Goal: Information Seeking & Learning: Compare options

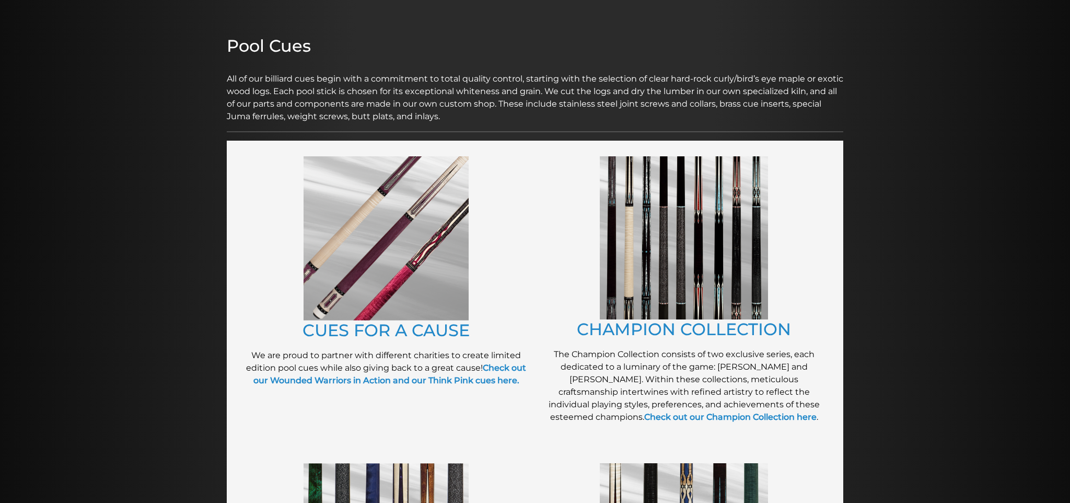
scroll to position [103, 0]
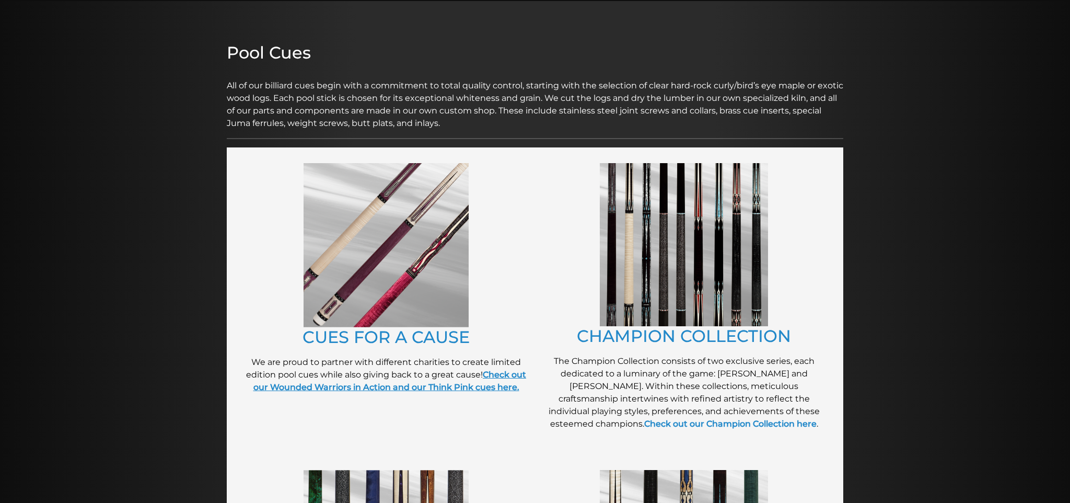
click at [494, 376] on strong "Check out our Wounded Warriors in Action and our Think Pink cues here." at bounding box center [389, 380] width 273 height 22
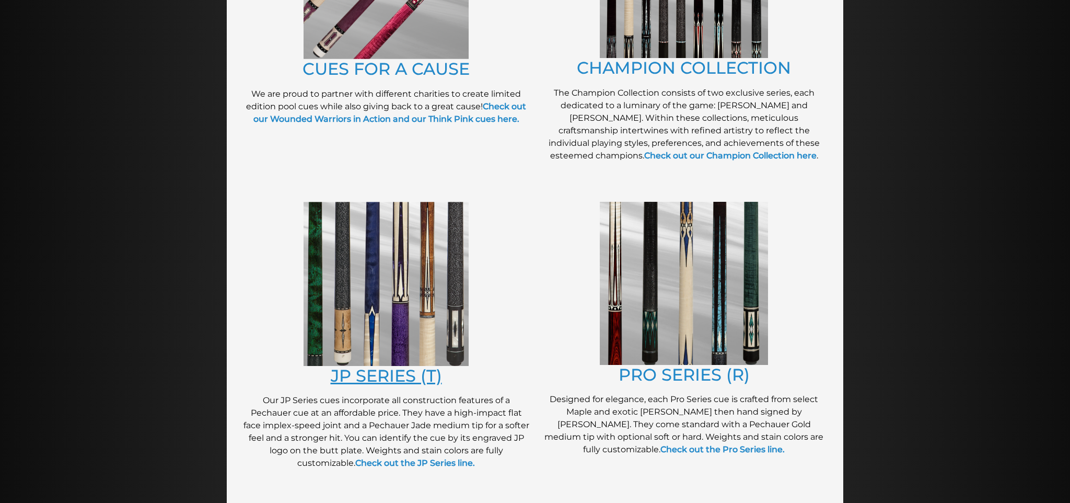
scroll to position [376, 0]
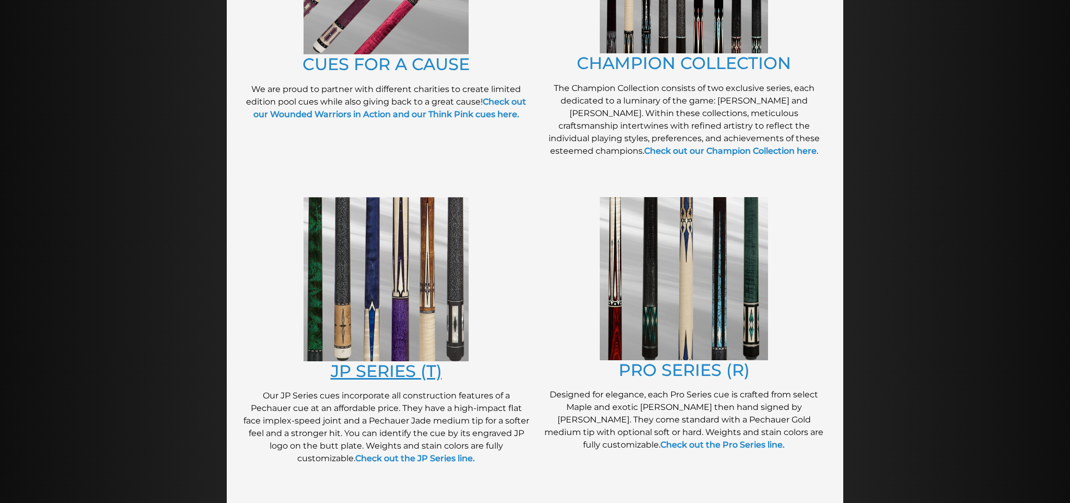
click at [394, 378] on link "JP SERIES (T)" at bounding box center [386, 370] width 111 height 20
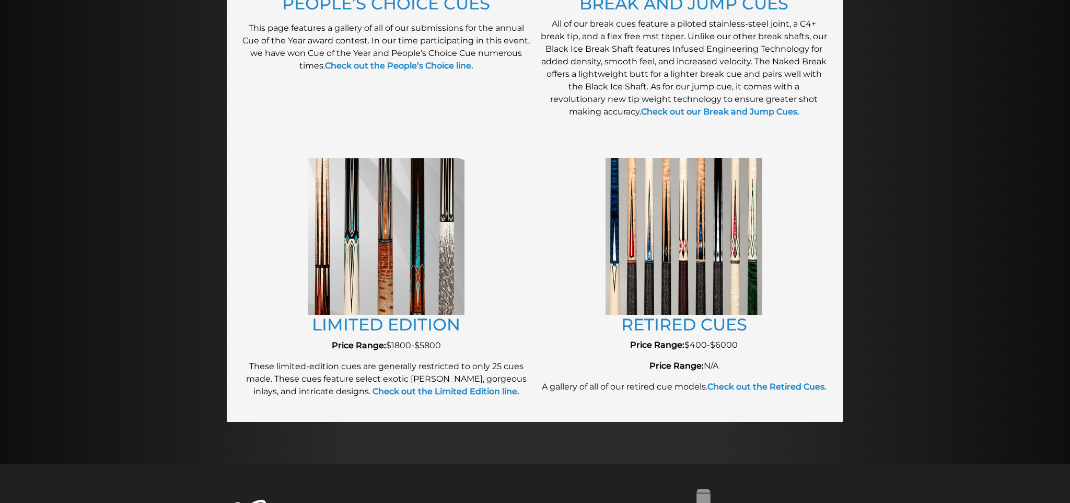
scroll to position [1043, 0]
click at [683, 288] on img at bounding box center [683, 235] width 157 height 156
drag, startPoint x: 706, startPoint y: 327, endPoint x: 726, endPoint y: 320, distance: 20.5
click at [706, 327] on link "RETIRED CUES" at bounding box center [684, 323] width 126 height 20
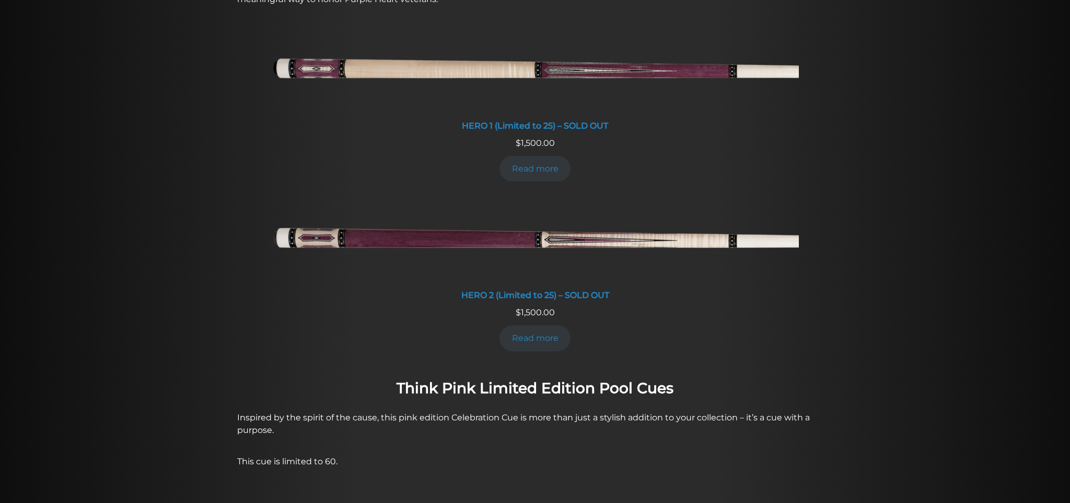
scroll to position [485, 0]
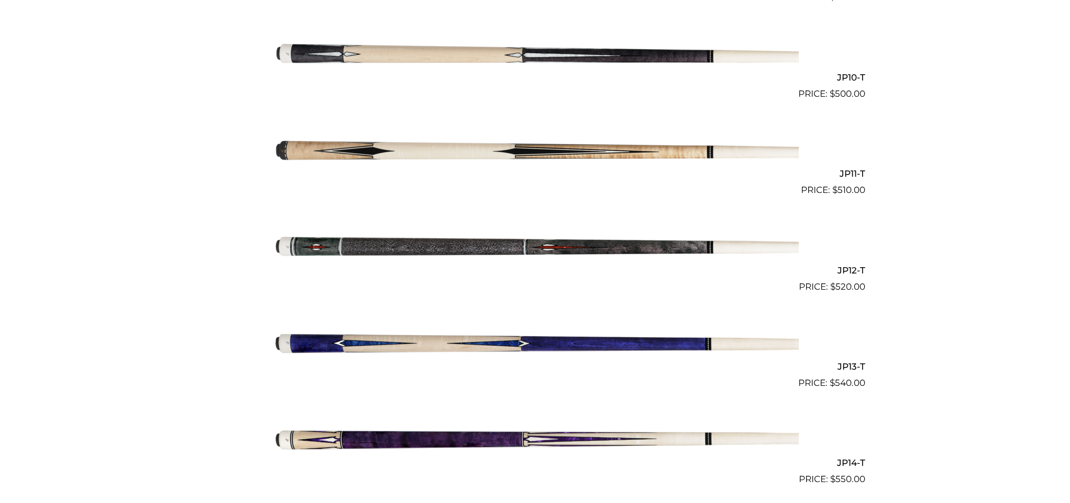
scroll to position [1197, 0]
click at [423, 251] on img at bounding box center [535, 245] width 528 height 88
click at [428, 248] on img at bounding box center [535, 245] width 528 height 88
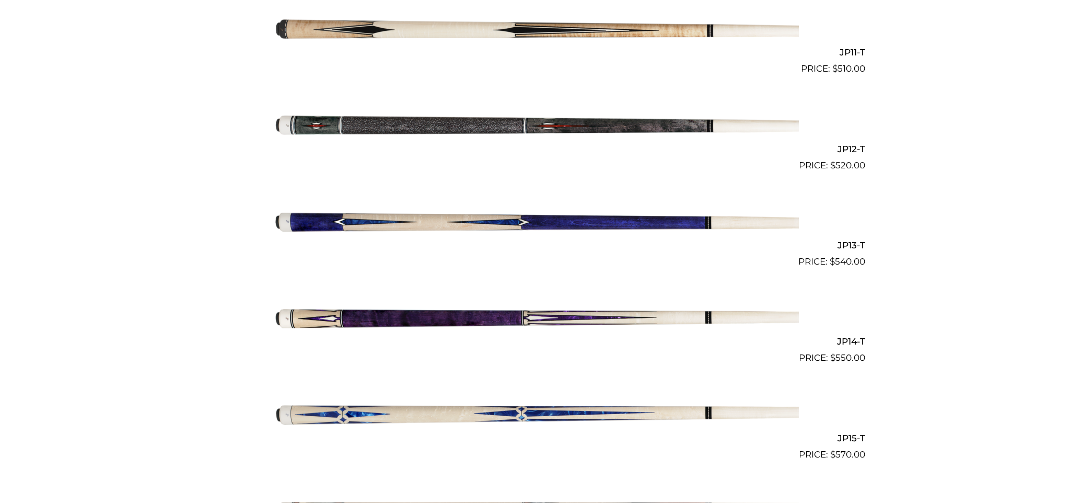
scroll to position [1320, 0]
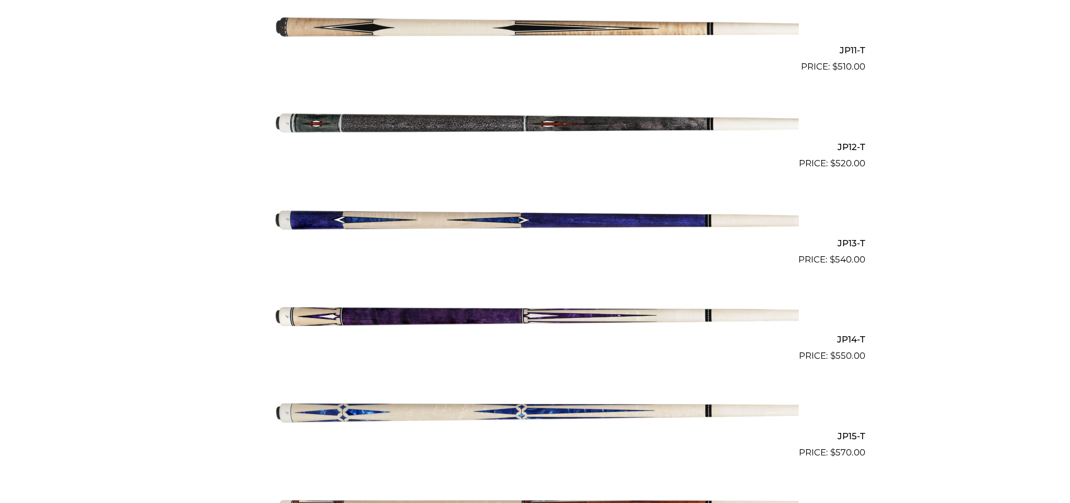
click at [439, 311] on img at bounding box center [535, 315] width 528 height 88
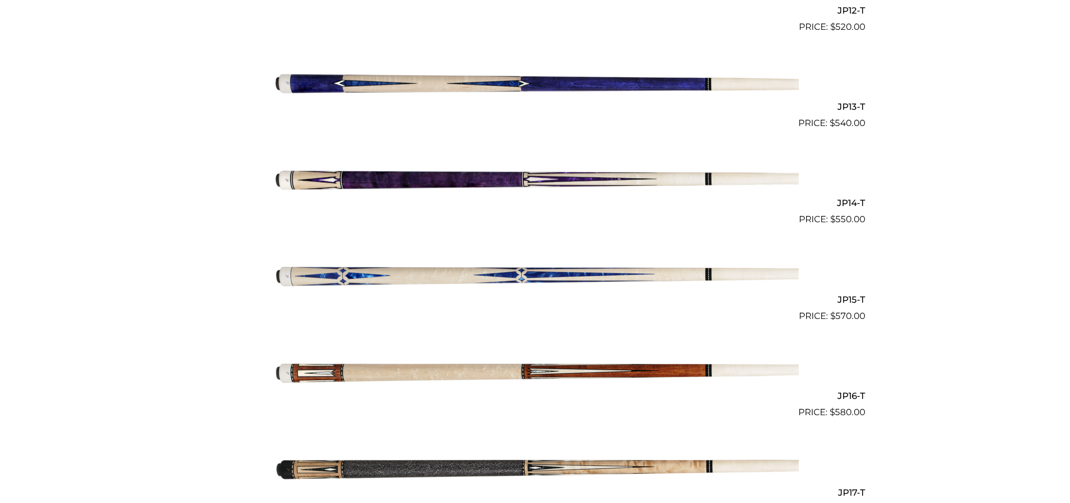
scroll to position [1458, 0]
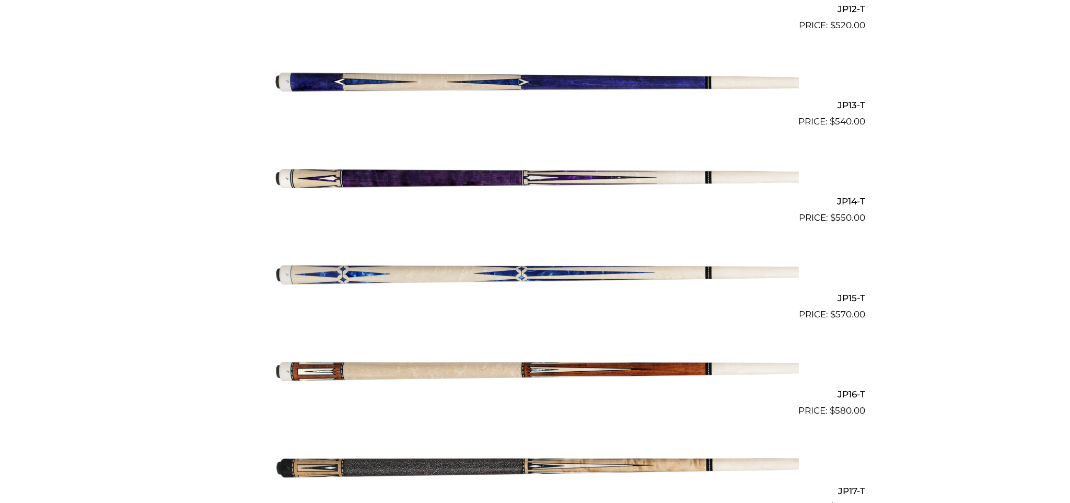
click at [463, 366] on img at bounding box center [535, 369] width 528 height 88
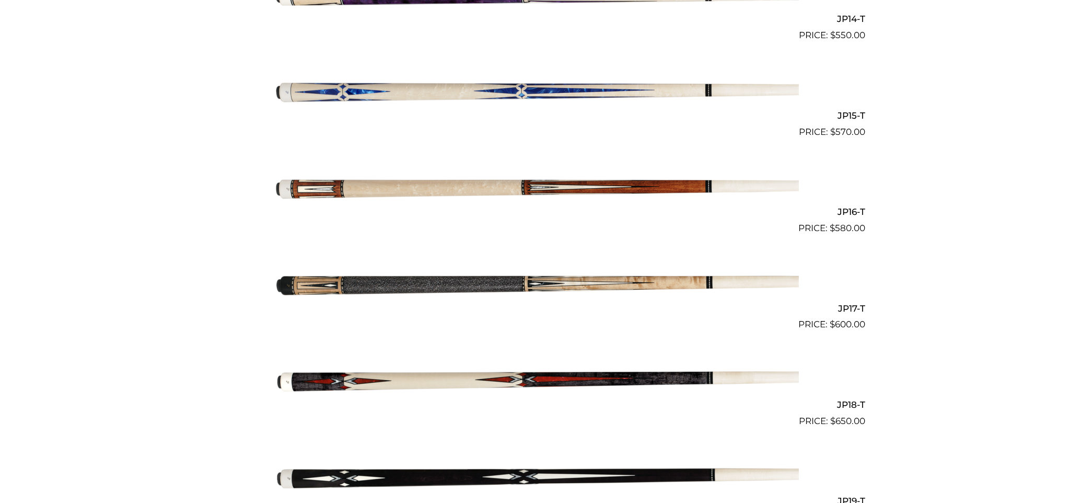
scroll to position [1643, 0]
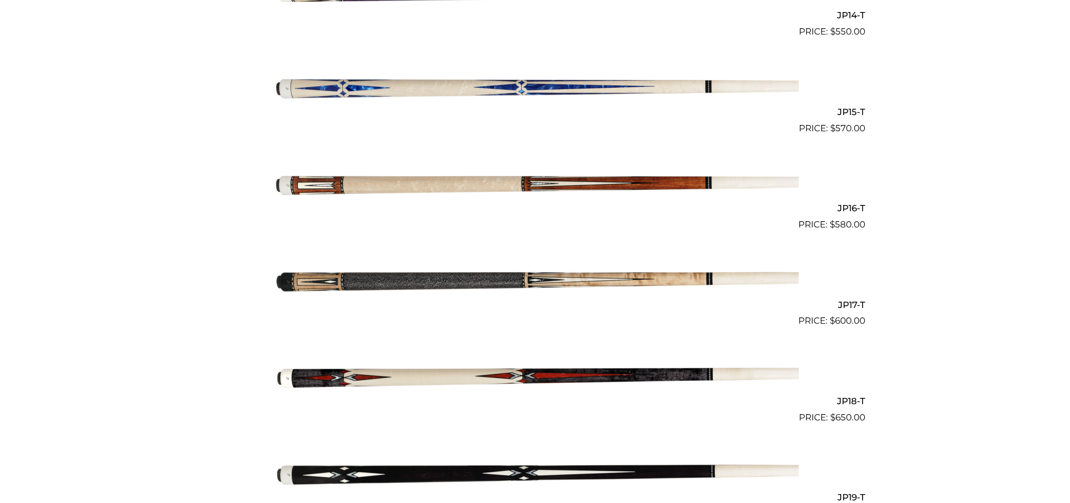
click at [452, 271] on img at bounding box center [535, 280] width 528 height 88
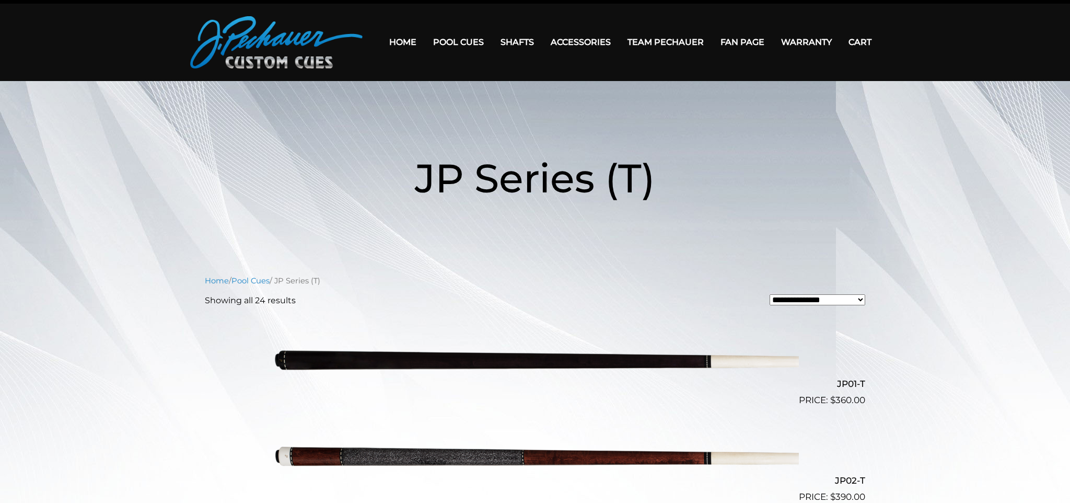
scroll to position [21, 0]
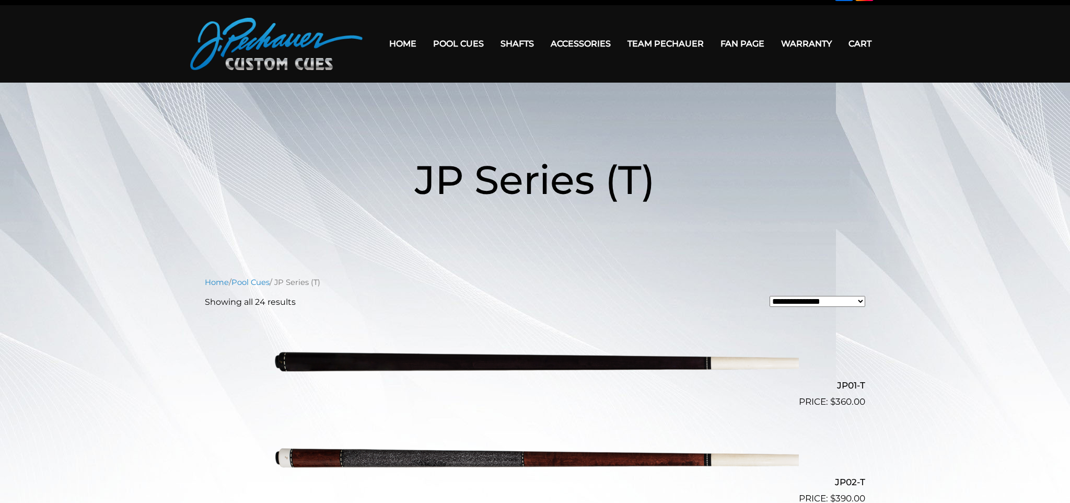
select select "*****"
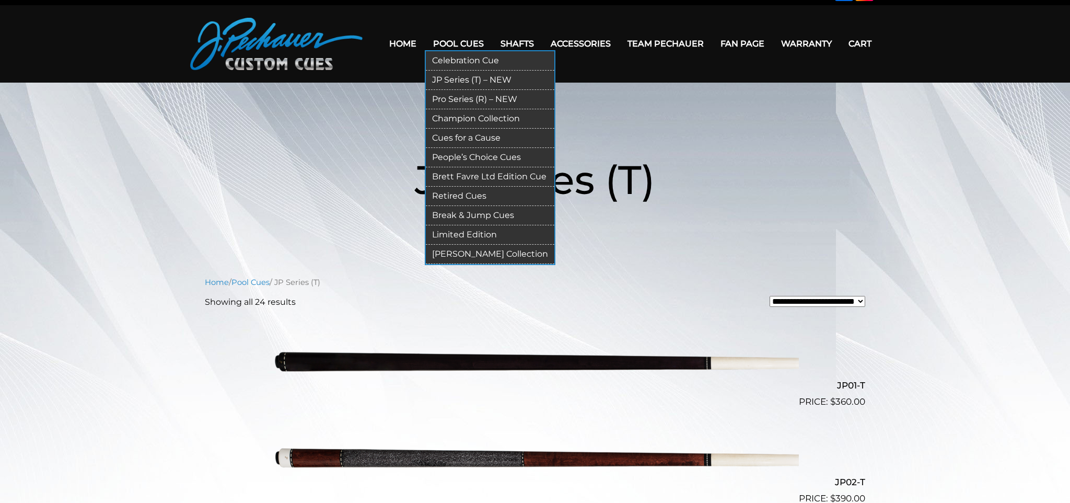
click at [490, 97] on link "Pro Series (R) – NEW" at bounding box center [490, 99] width 129 height 19
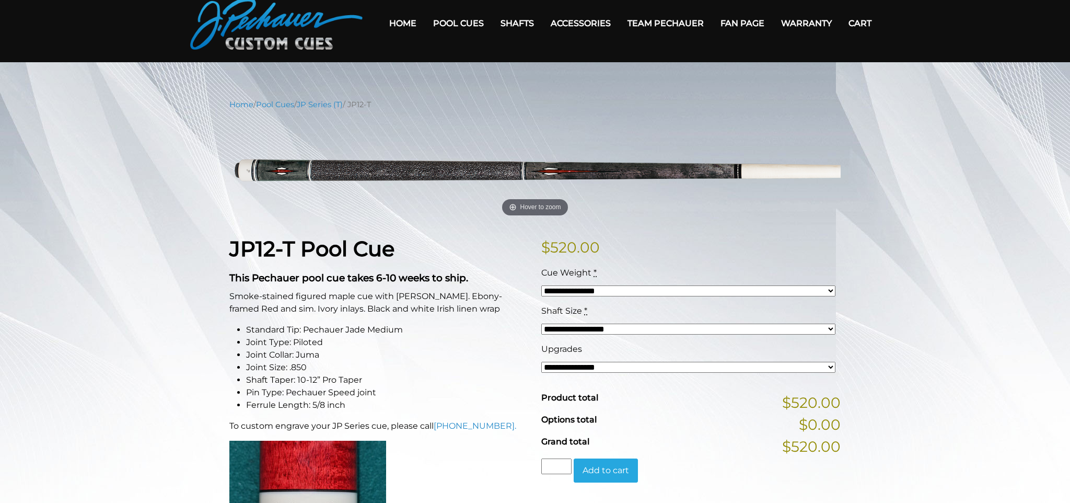
scroll to position [44, 0]
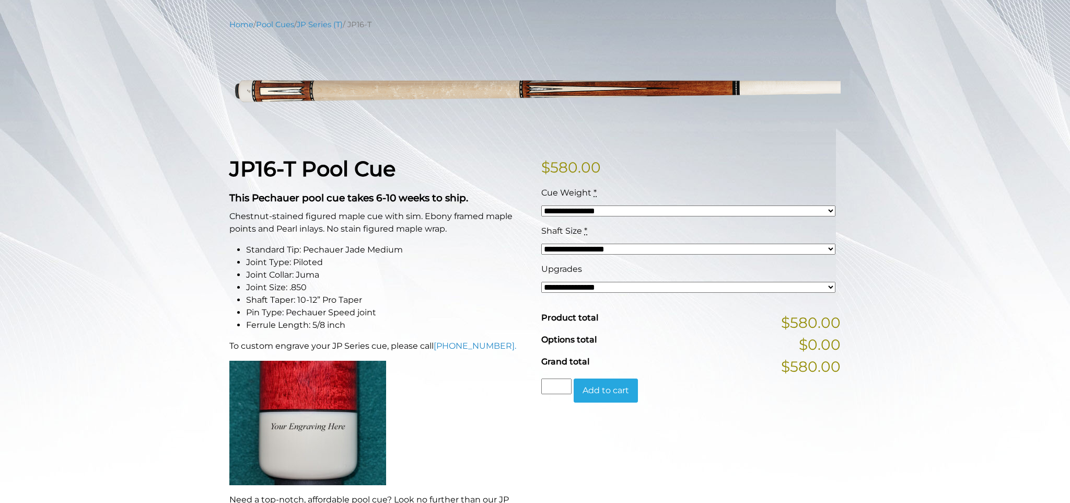
scroll to position [126, 0]
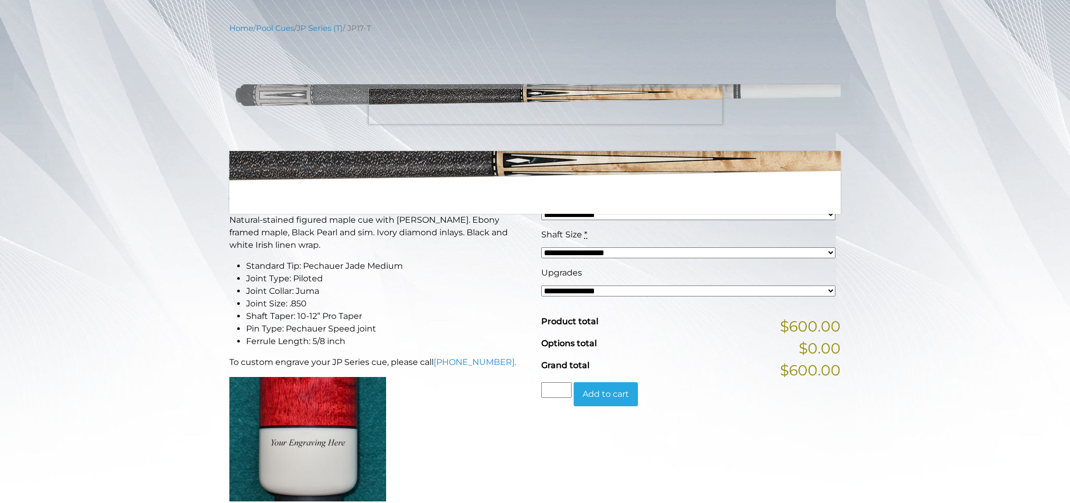
scroll to position [122, 0]
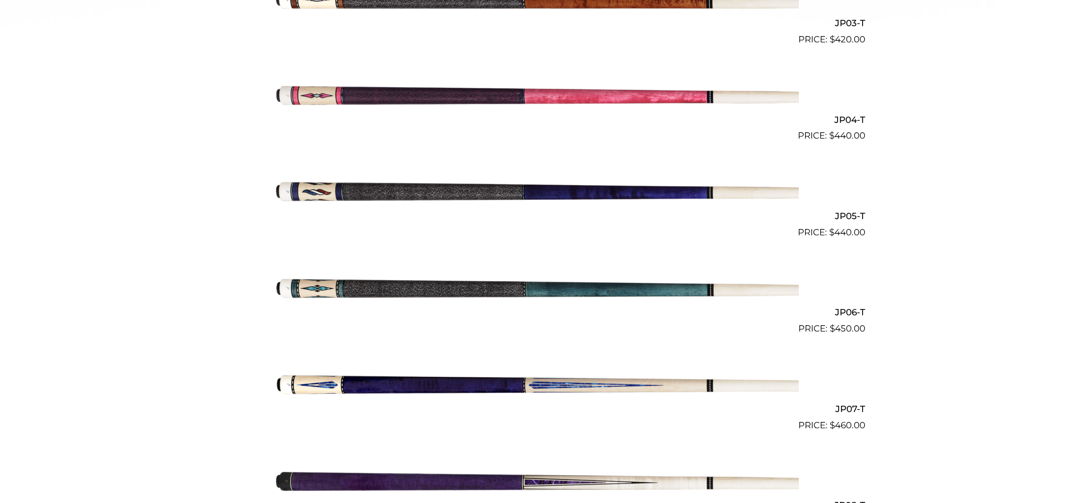
scroll to position [577, 0]
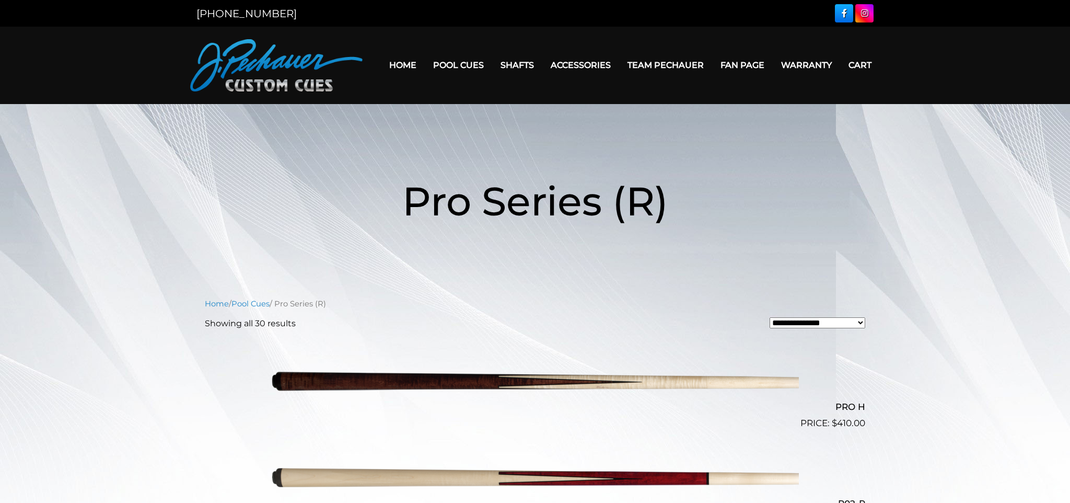
scroll to position [1, 0]
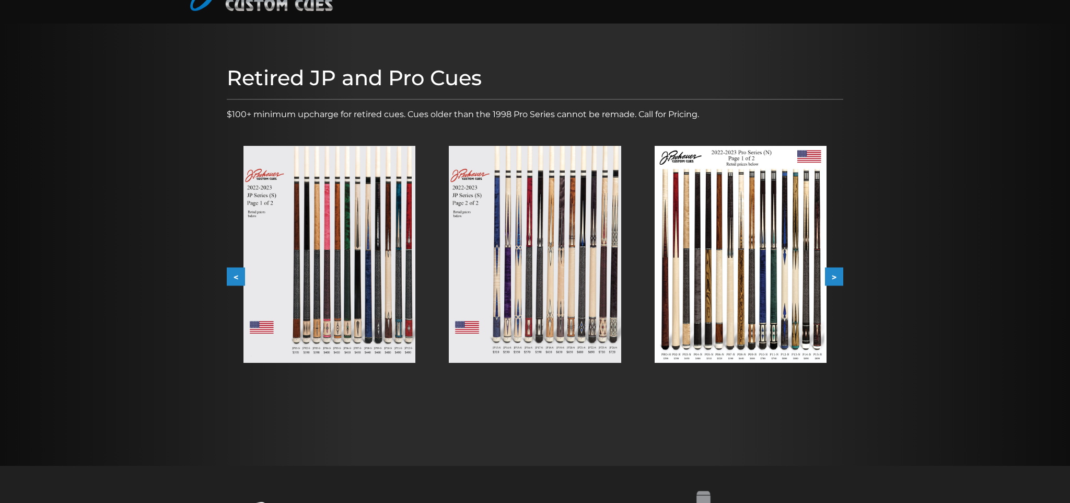
scroll to position [81, 0]
click at [334, 343] on img at bounding box center [329, 253] width 172 height 217
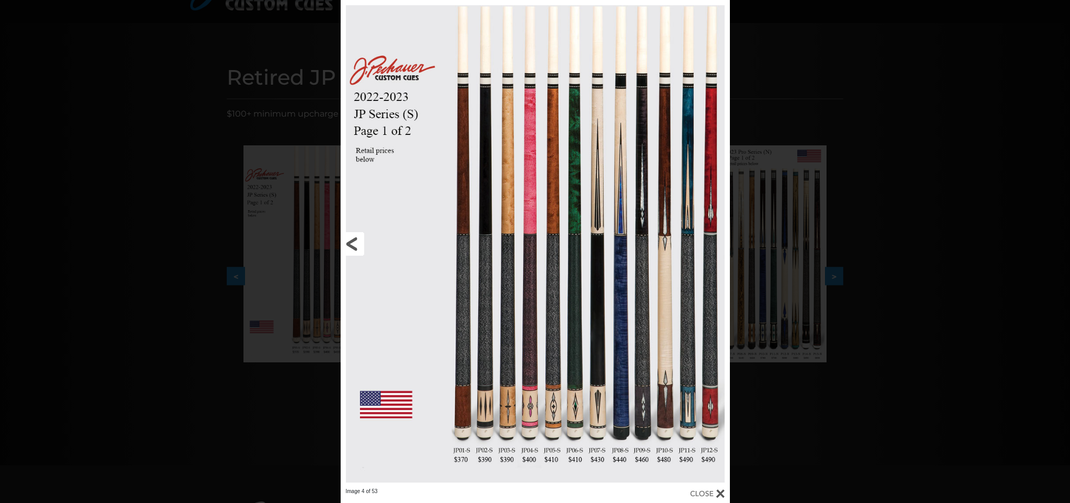
scroll to position [81, 0]
click at [720, 493] on div at bounding box center [707, 492] width 34 height 11
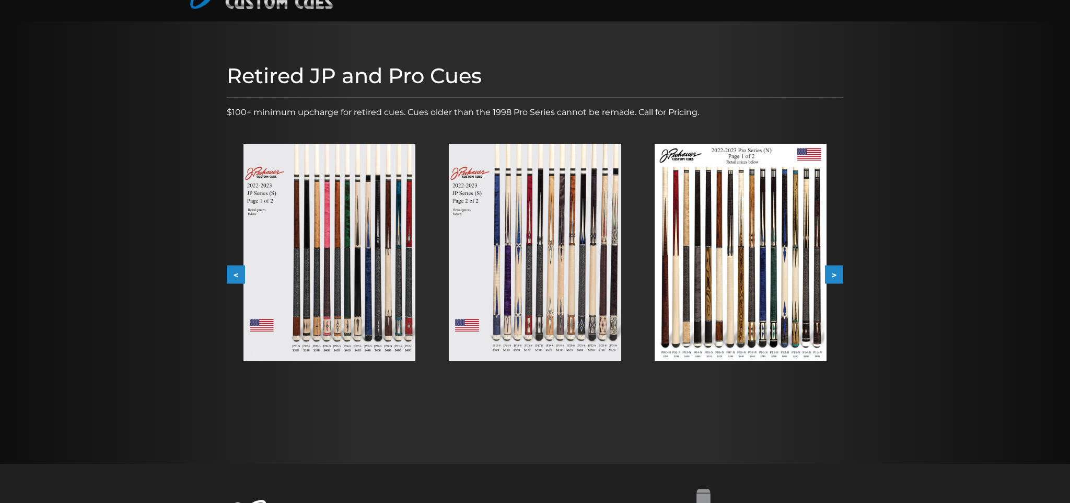
scroll to position [80, 0]
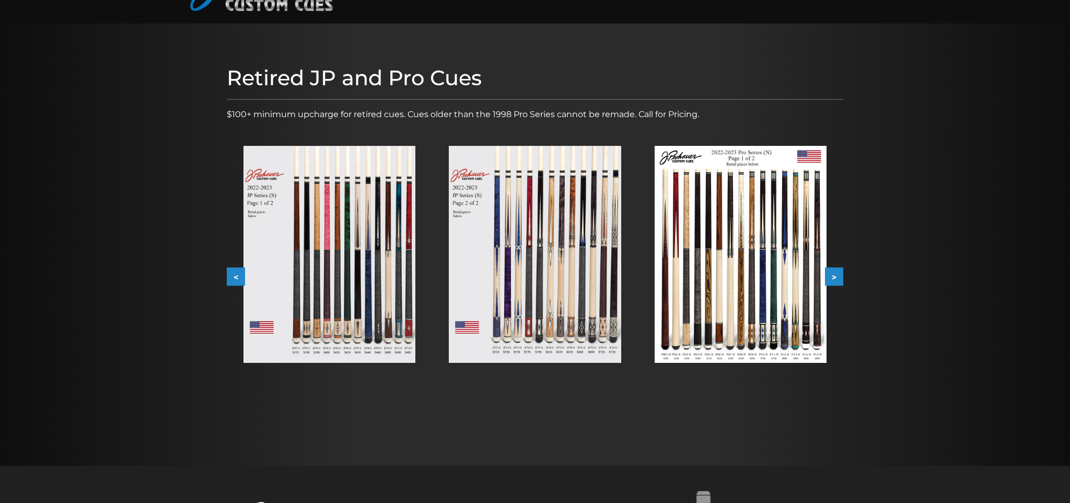
click at [590, 342] on img at bounding box center [535, 254] width 172 height 217
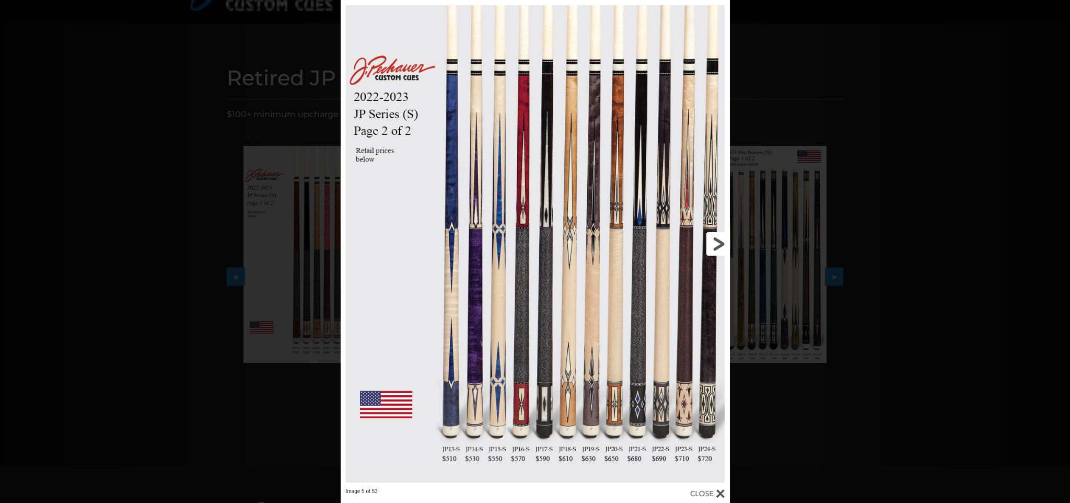
click at [613, 432] on link at bounding box center [641, 243] width 175 height 487
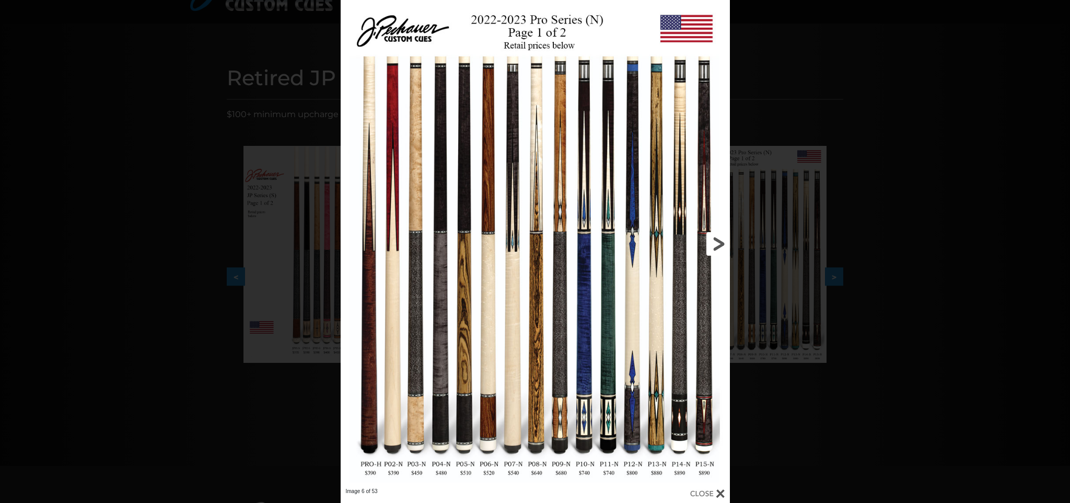
scroll to position [81, 0]
click at [722, 243] on link at bounding box center [641, 242] width 175 height 487
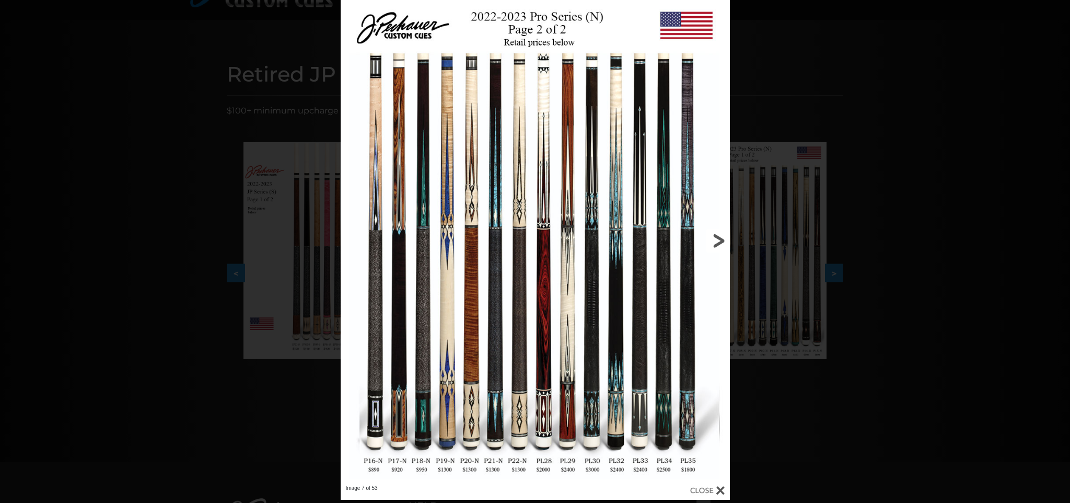
scroll to position [83, 0]
click at [717, 245] on link at bounding box center [641, 241] width 175 height 487
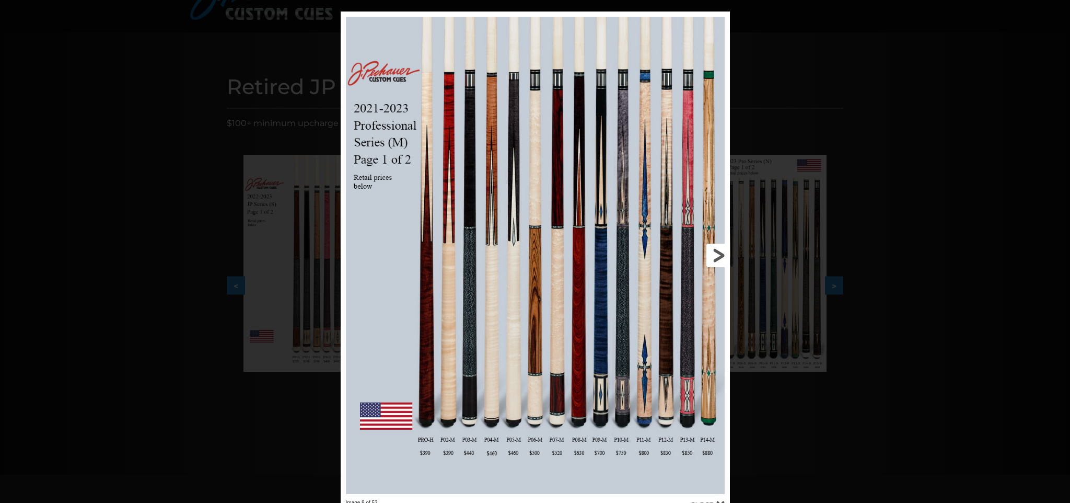
scroll to position [71, 0]
click at [718, 259] on link at bounding box center [641, 255] width 175 height 487
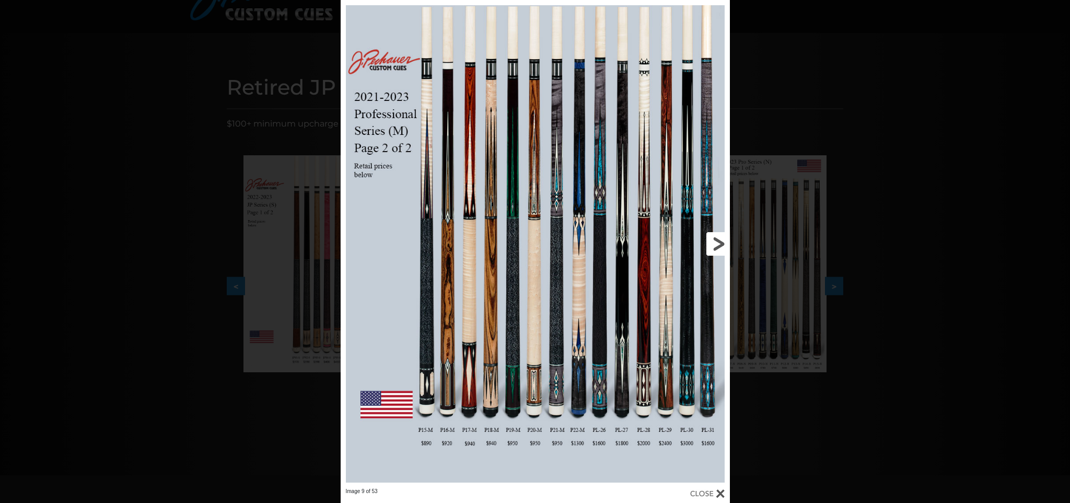
click at [712, 238] on link at bounding box center [641, 243] width 175 height 487
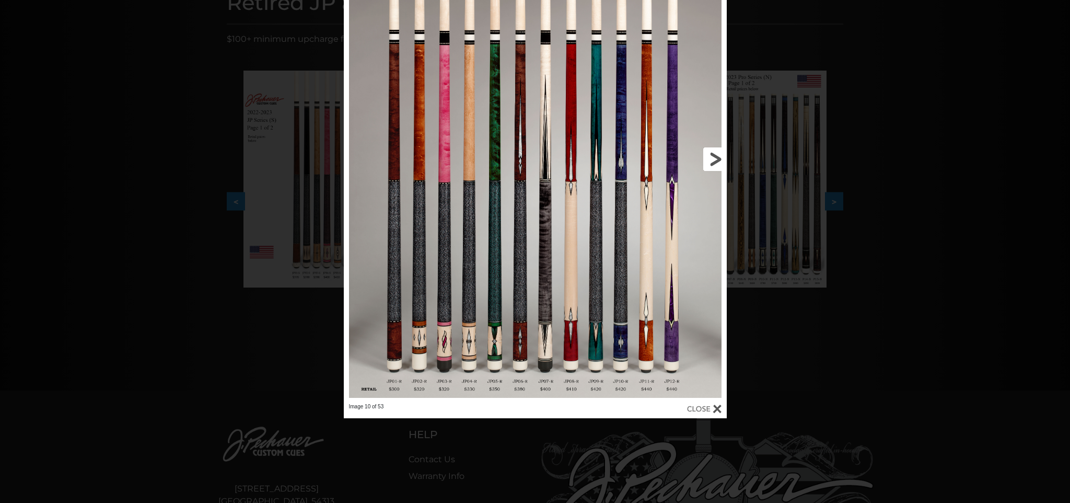
scroll to position [165, 0]
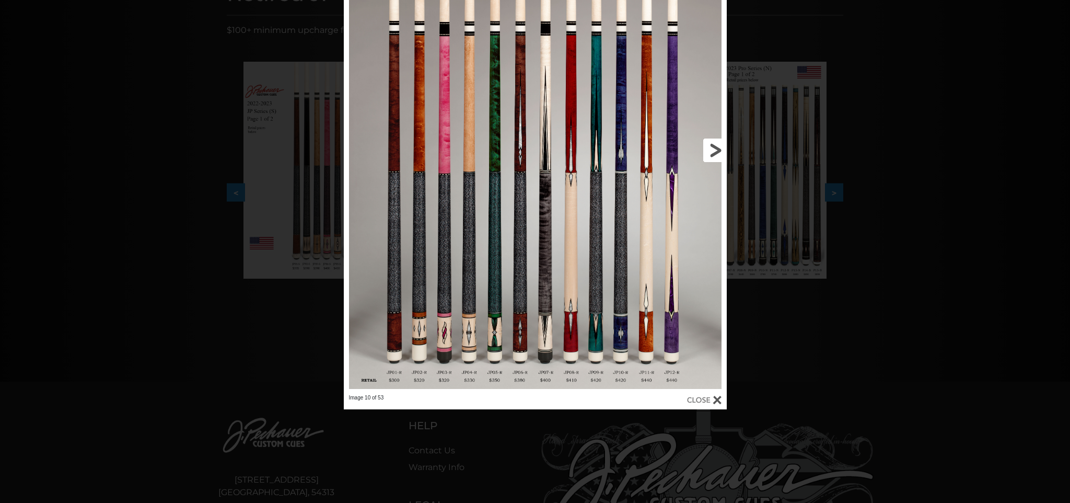
click at [715, 151] on link at bounding box center [640, 149] width 172 height 487
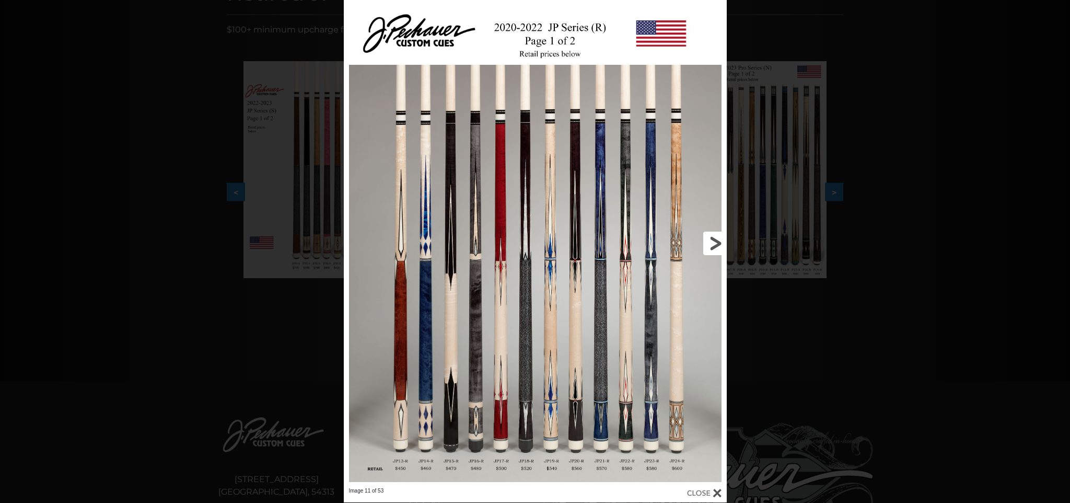
scroll to position [167, 0]
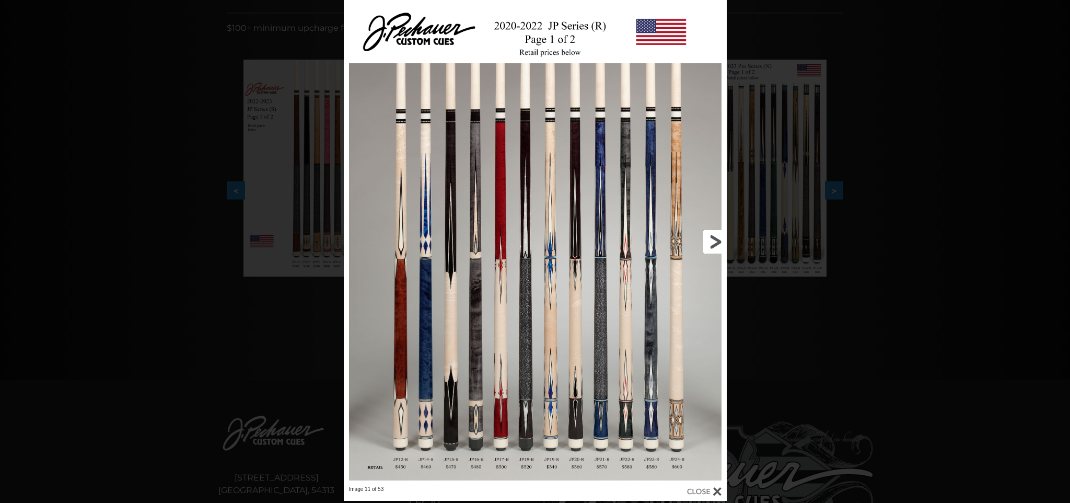
click at [710, 242] on link at bounding box center [640, 241] width 172 height 487
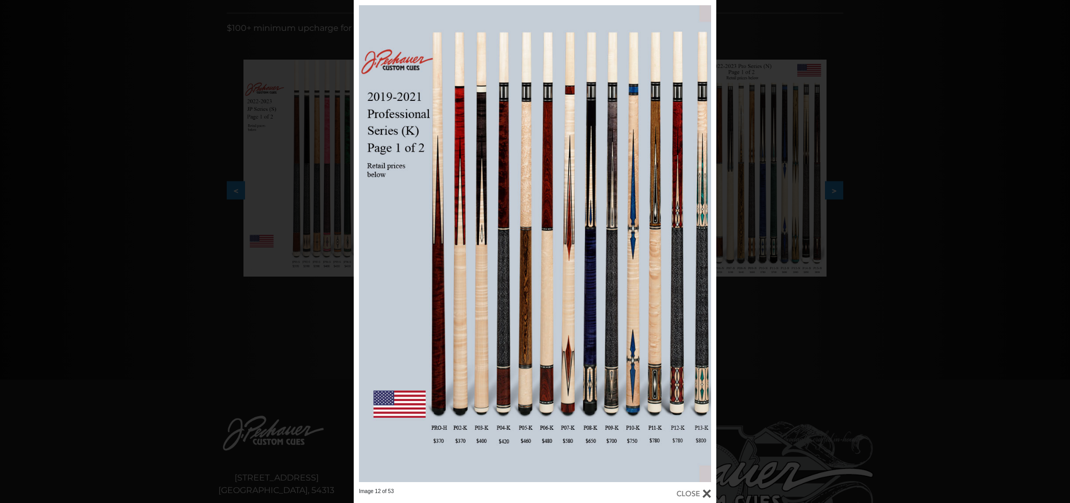
click at [707, 492] on div at bounding box center [694, 492] width 34 height 11
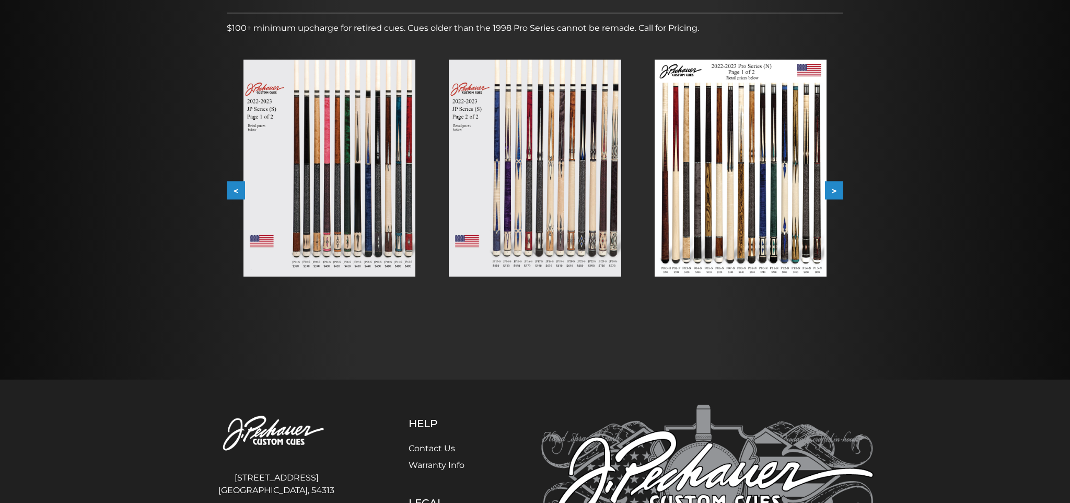
click at [834, 191] on button ">" at bounding box center [834, 190] width 18 height 18
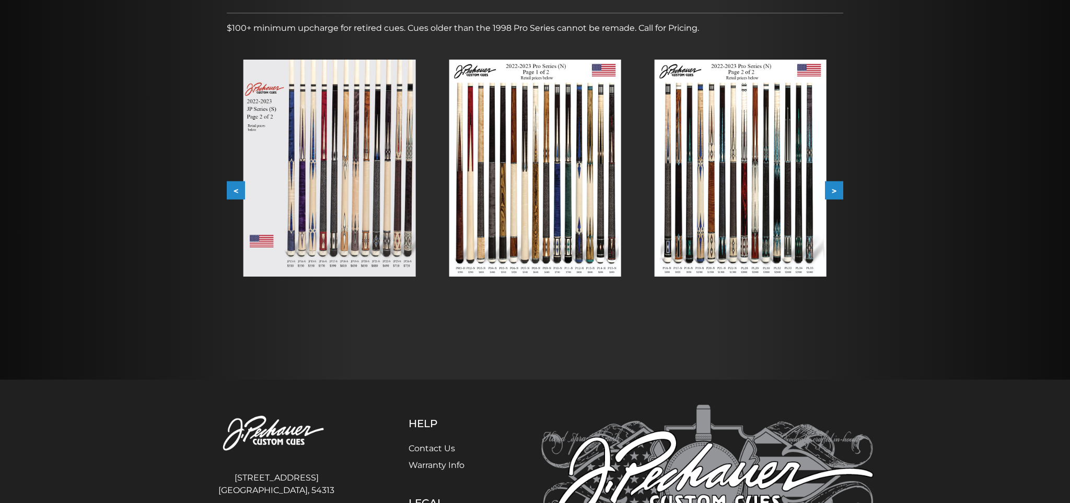
click at [834, 191] on button ">" at bounding box center [834, 190] width 18 height 18
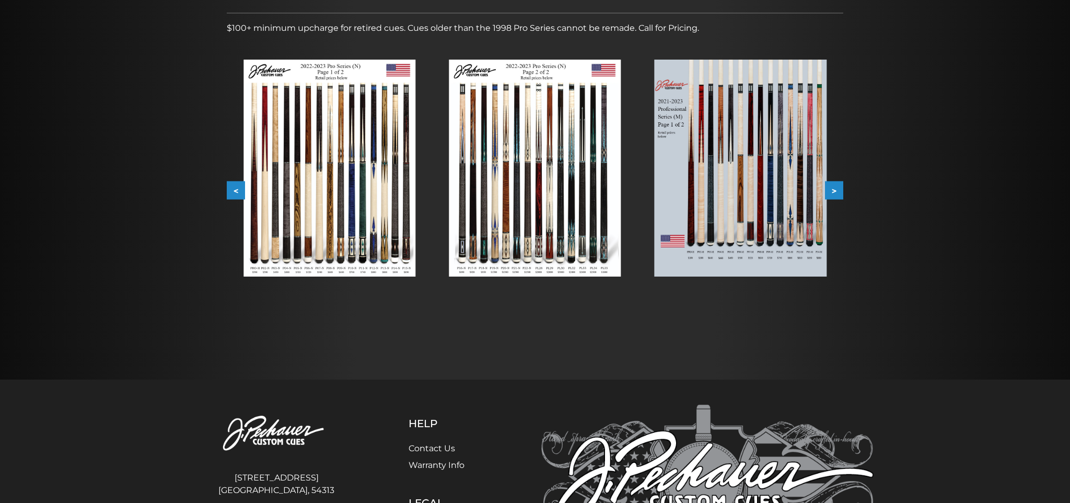
click at [834, 191] on button ">" at bounding box center [834, 190] width 18 height 18
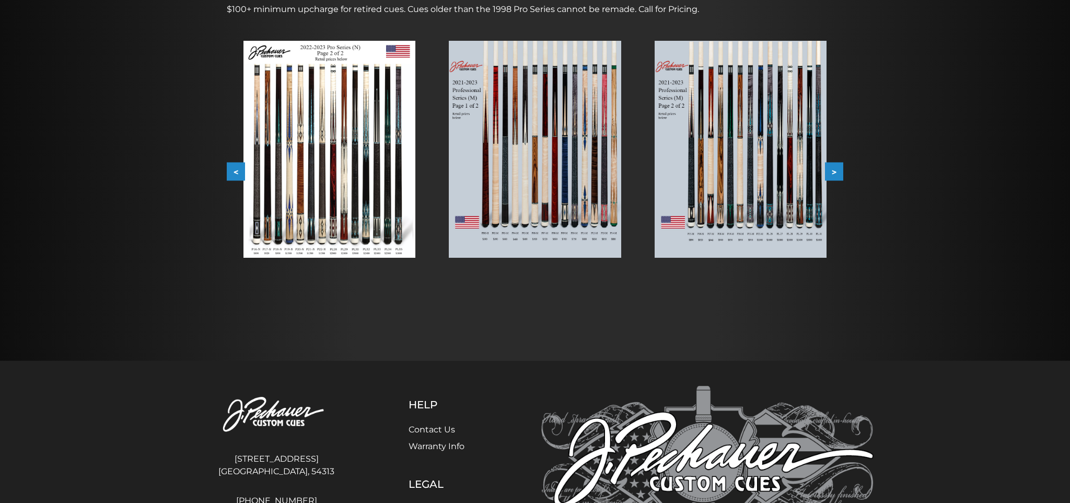
scroll to position [187, 0]
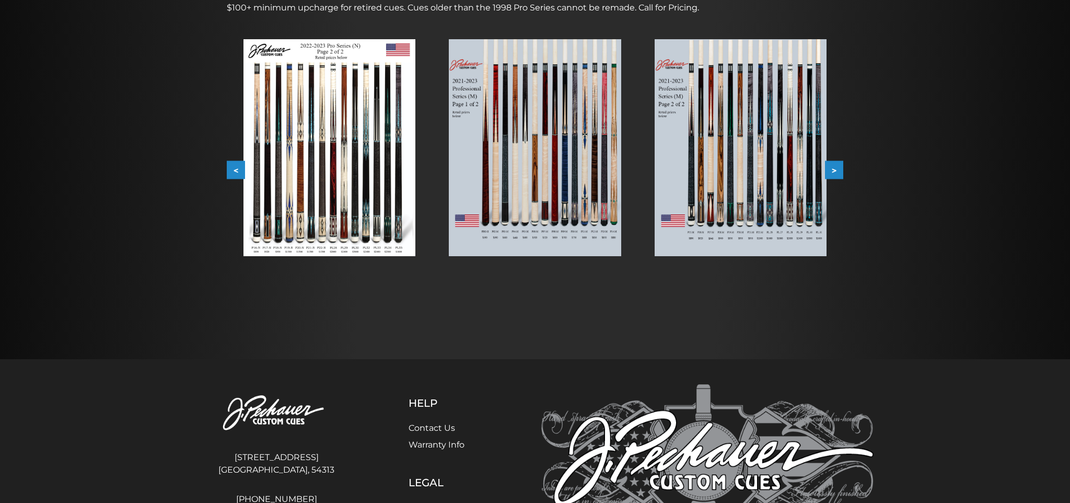
click at [762, 213] on img at bounding box center [741, 147] width 172 height 217
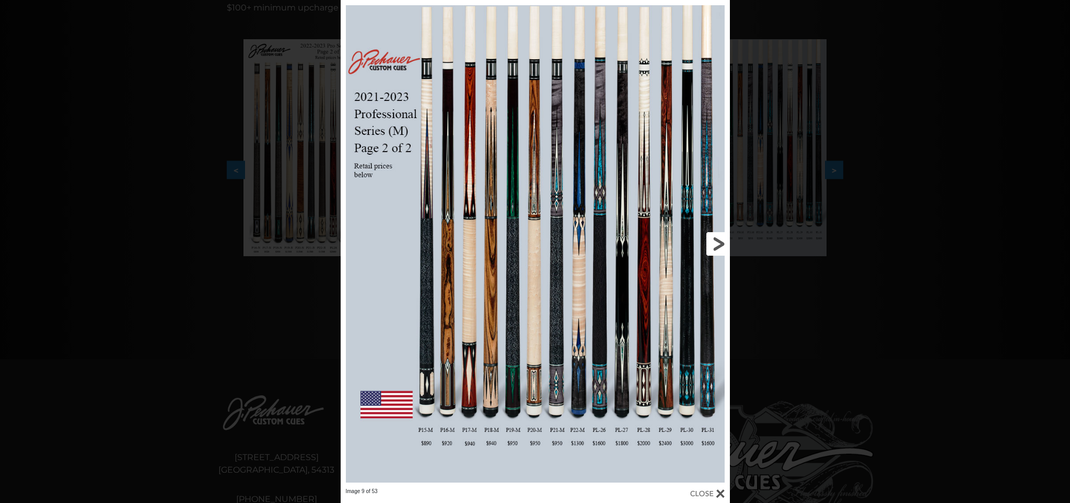
click at [644, 344] on link at bounding box center [641, 243] width 175 height 487
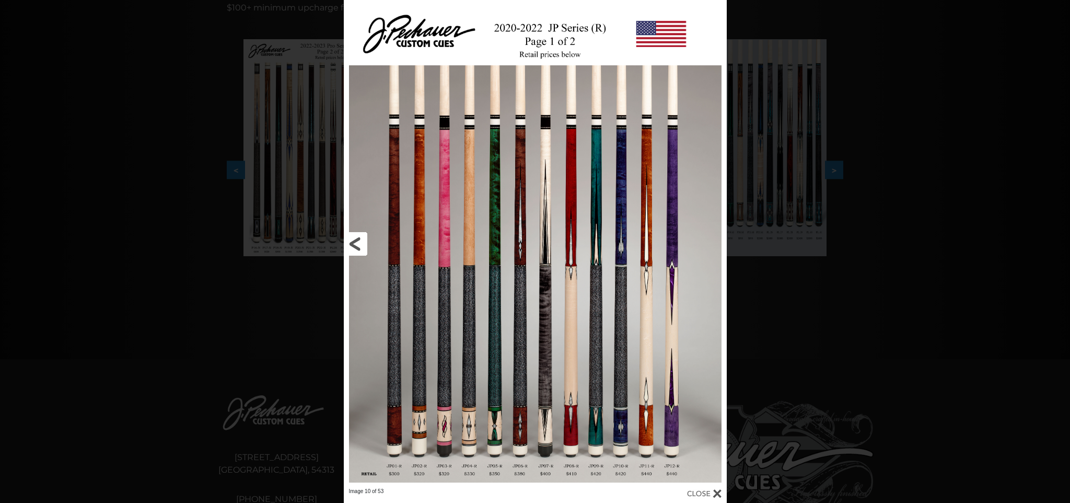
click at [351, 239] on link at bounding box center [430, 243] width 172 height 487
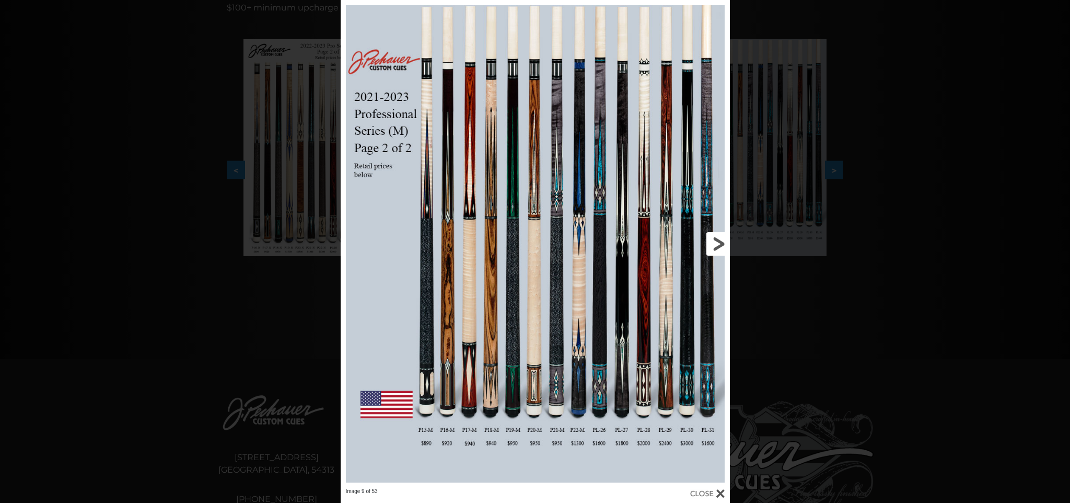
click at [714, 242] on link at bounding box center [641, 243] width 175 height 487
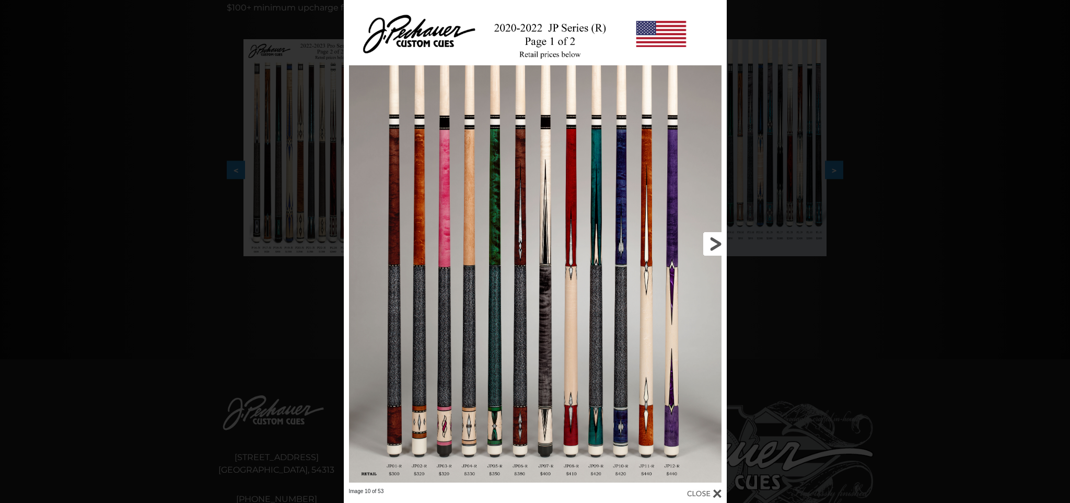
click at [714, 242] on link at bounding box center [640, 243] width 172 height 487
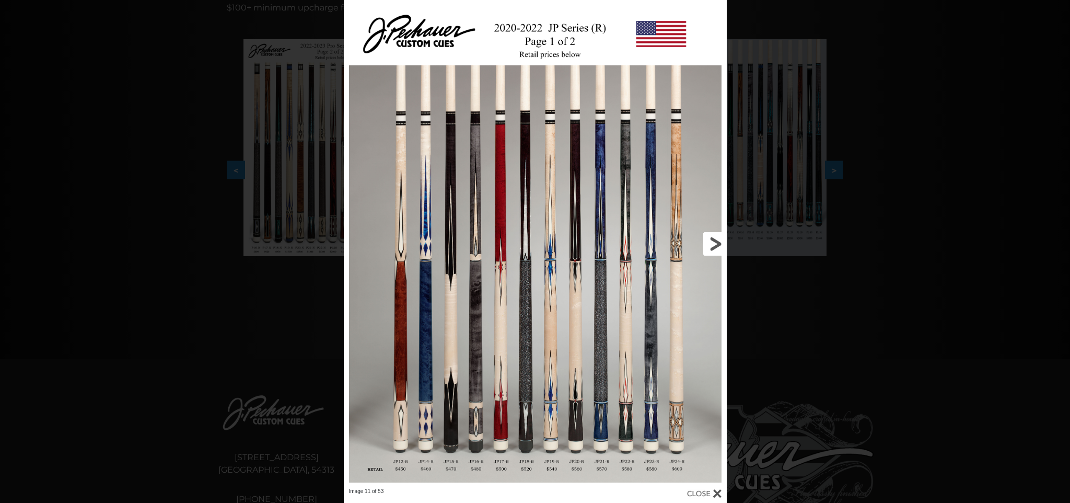
click at [714, 242] on link at bounding box center [640, 243] width 172 height 487
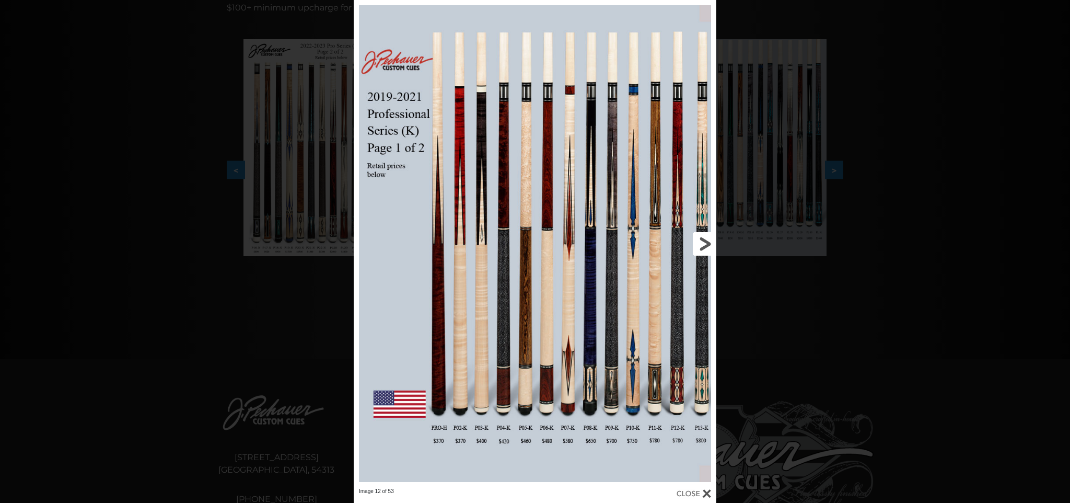
click at [702, 244] on link at bounding box center [634, 243] width 163 height 487
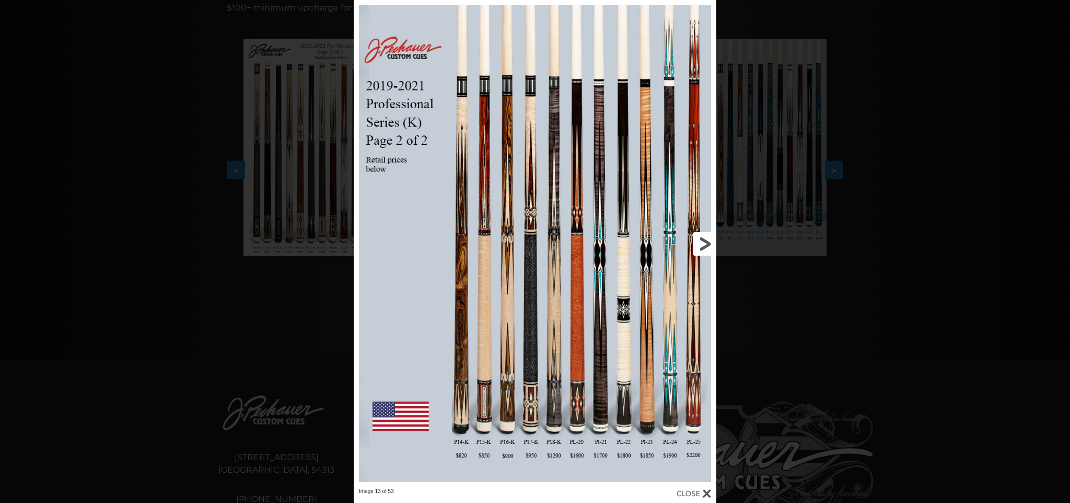
click at [702, 244] on link at bounding box center [634, 243] width 163 height 487
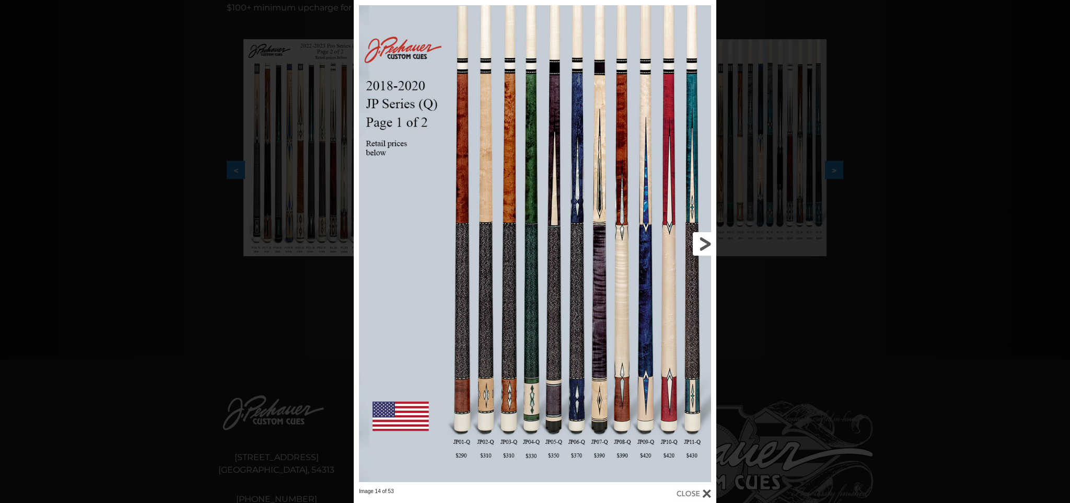
click at [702, 244] on link at bounding box center [634, 243] width 163 height 487
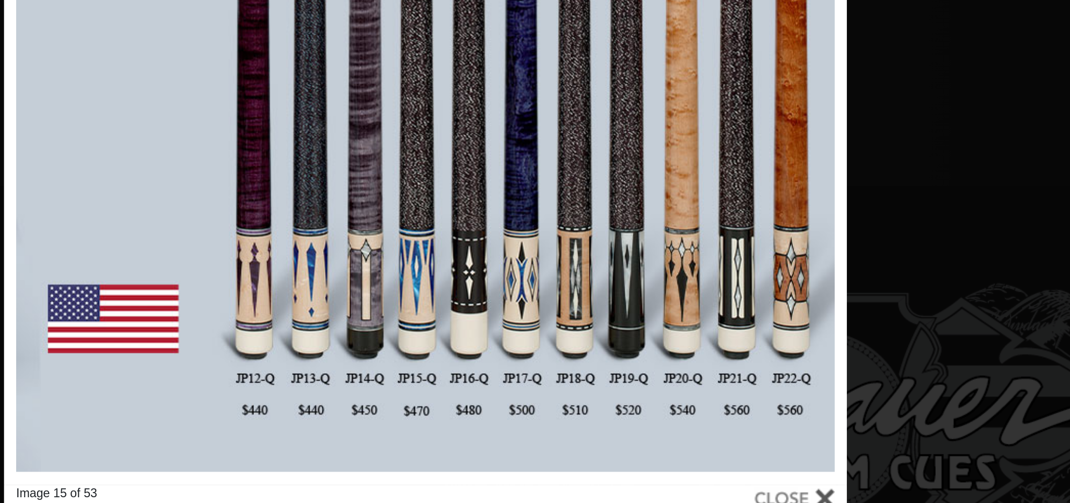
scroll to position [180, 0]
